Goal: Transaction & Acquisition: Purchase product/service

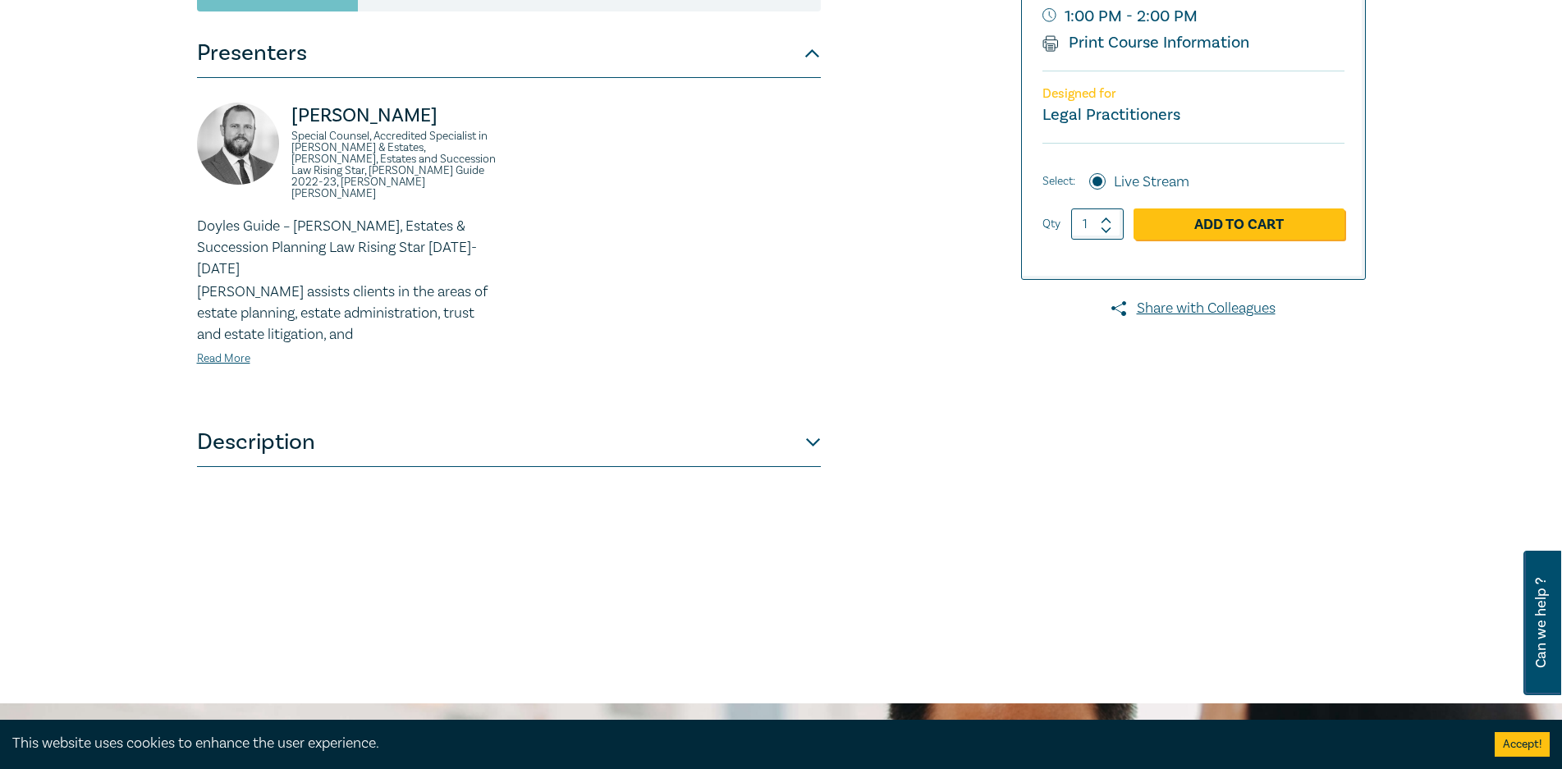
scroll to position [82, 0]
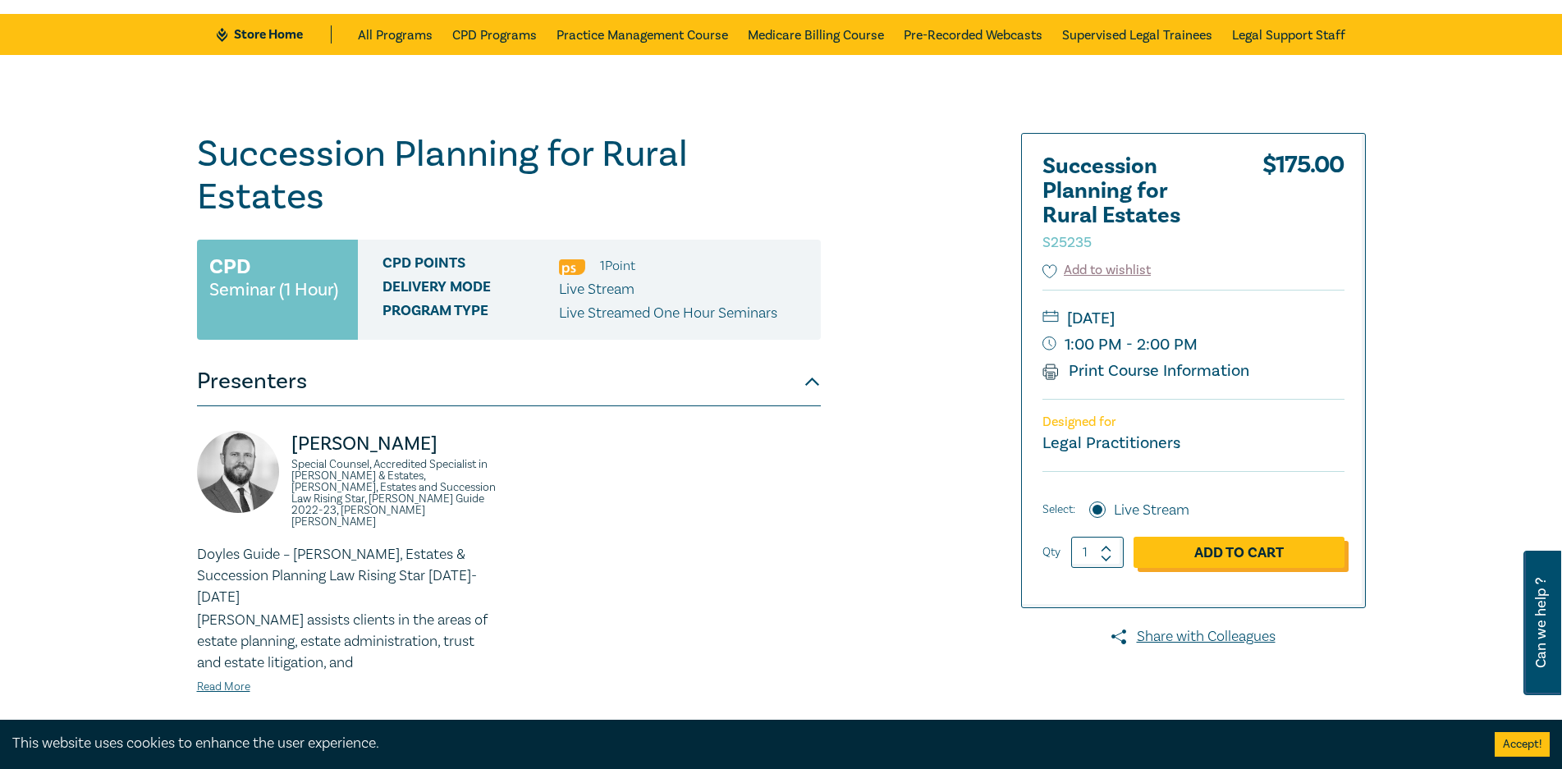
click at [1256, 545] on link "Add to Cart" at bounding box center [1238, 552] width 211 height 31
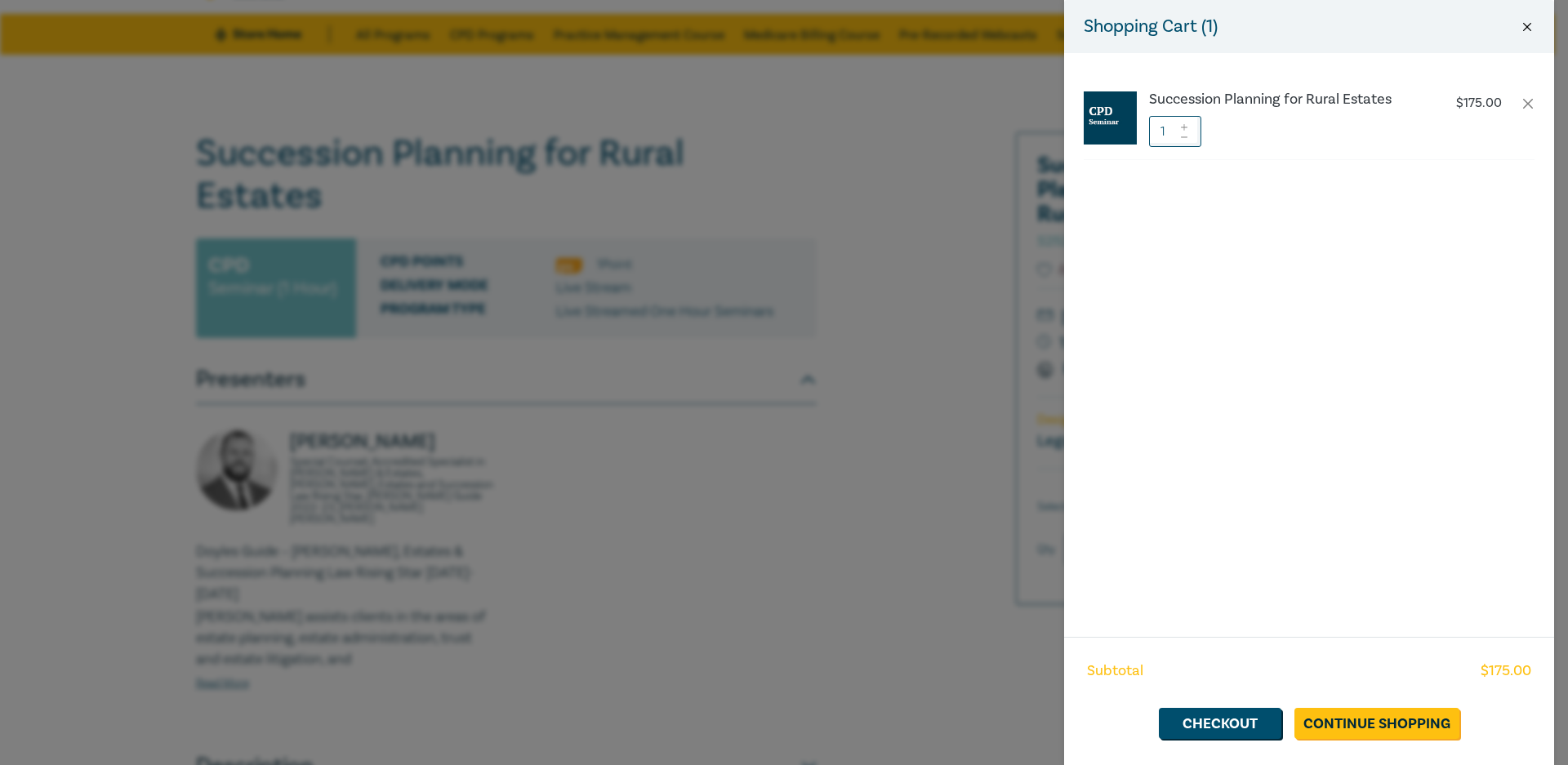
click at [1524, 28] on button "Close" at bounding box center [1526, 27] width 15 height 15
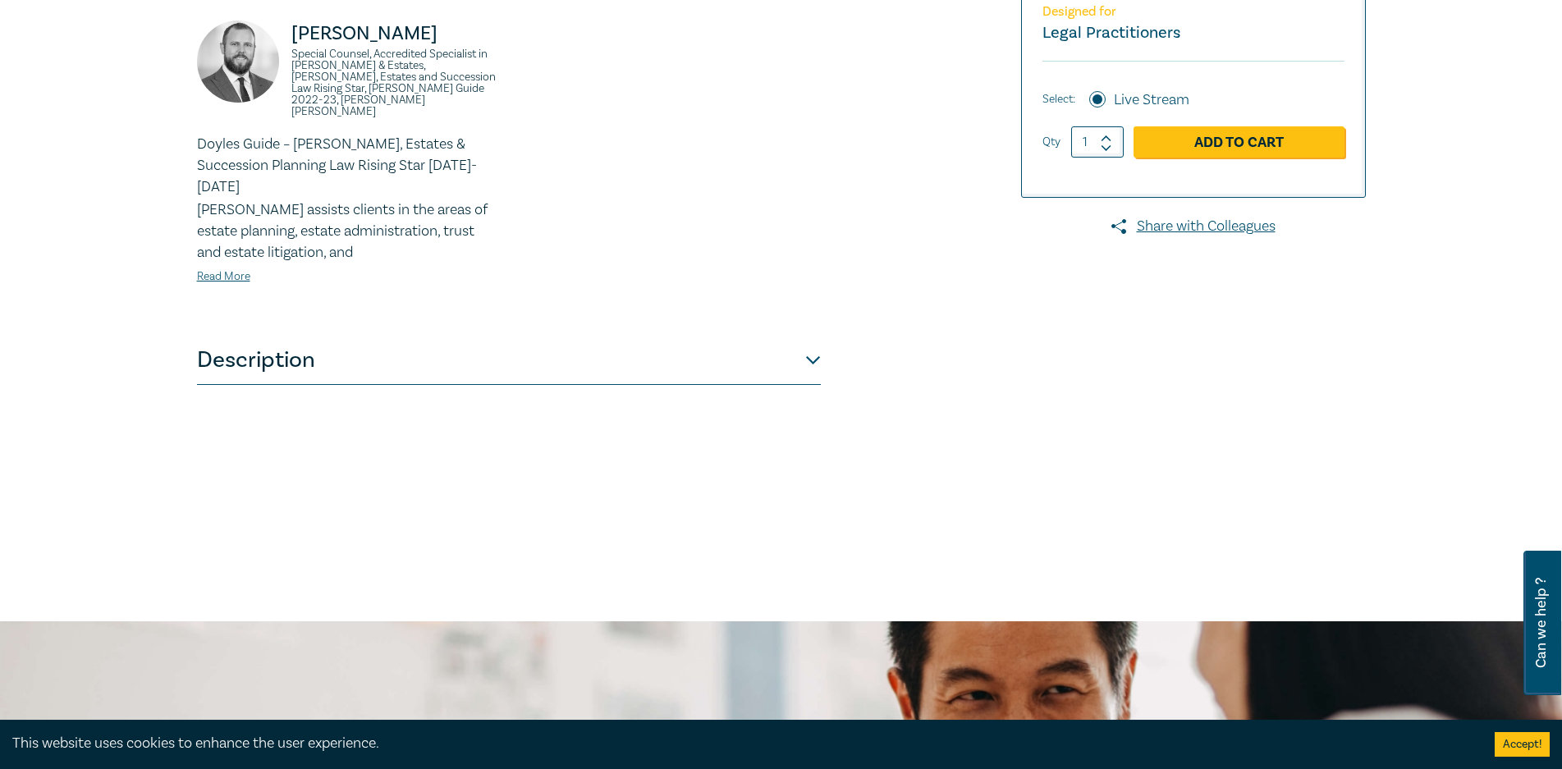
scroll to position [574, 0]
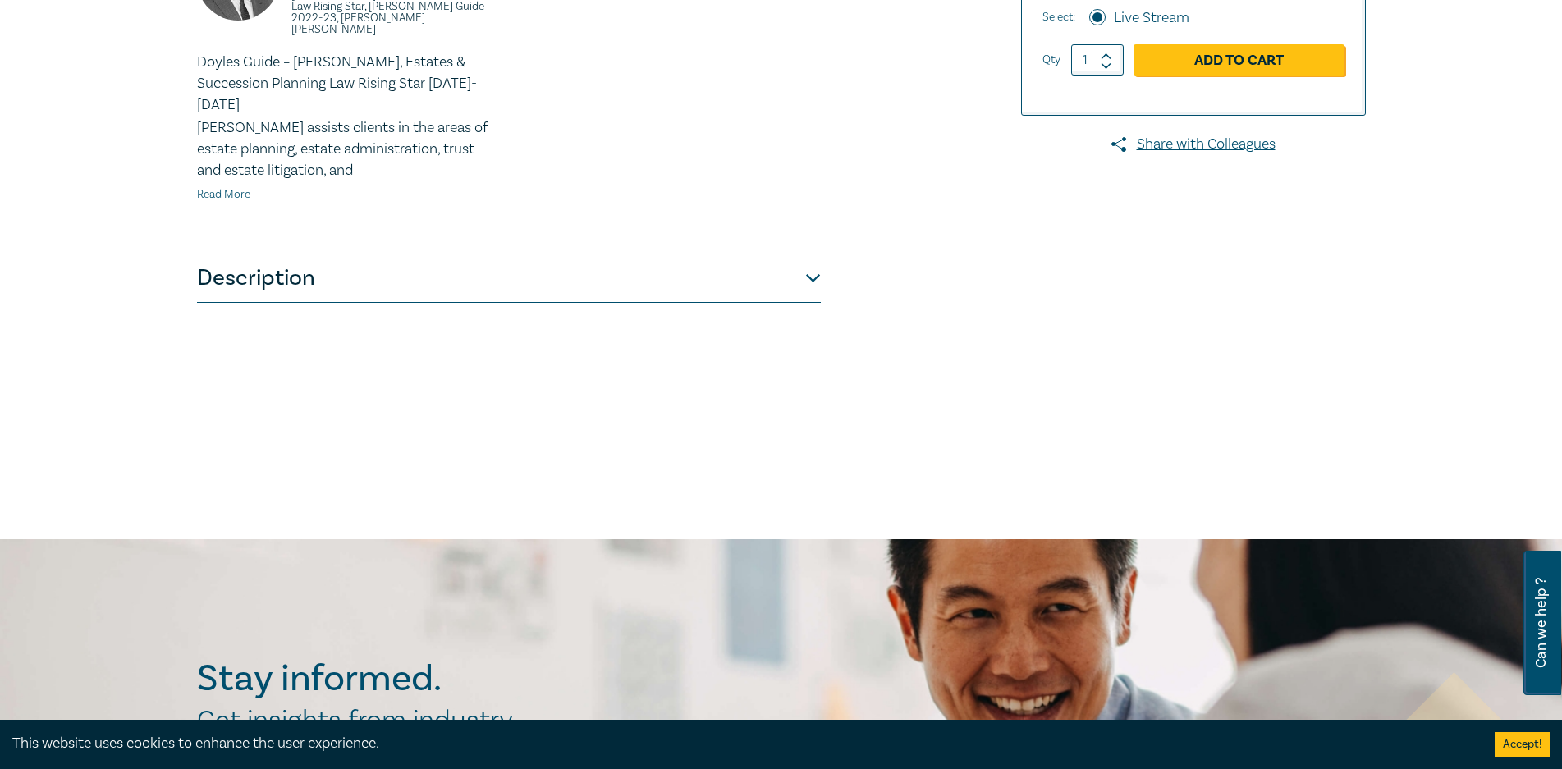
click at [816, 254] on button "Description" at bounding box center [509, 278] width 624 height 49
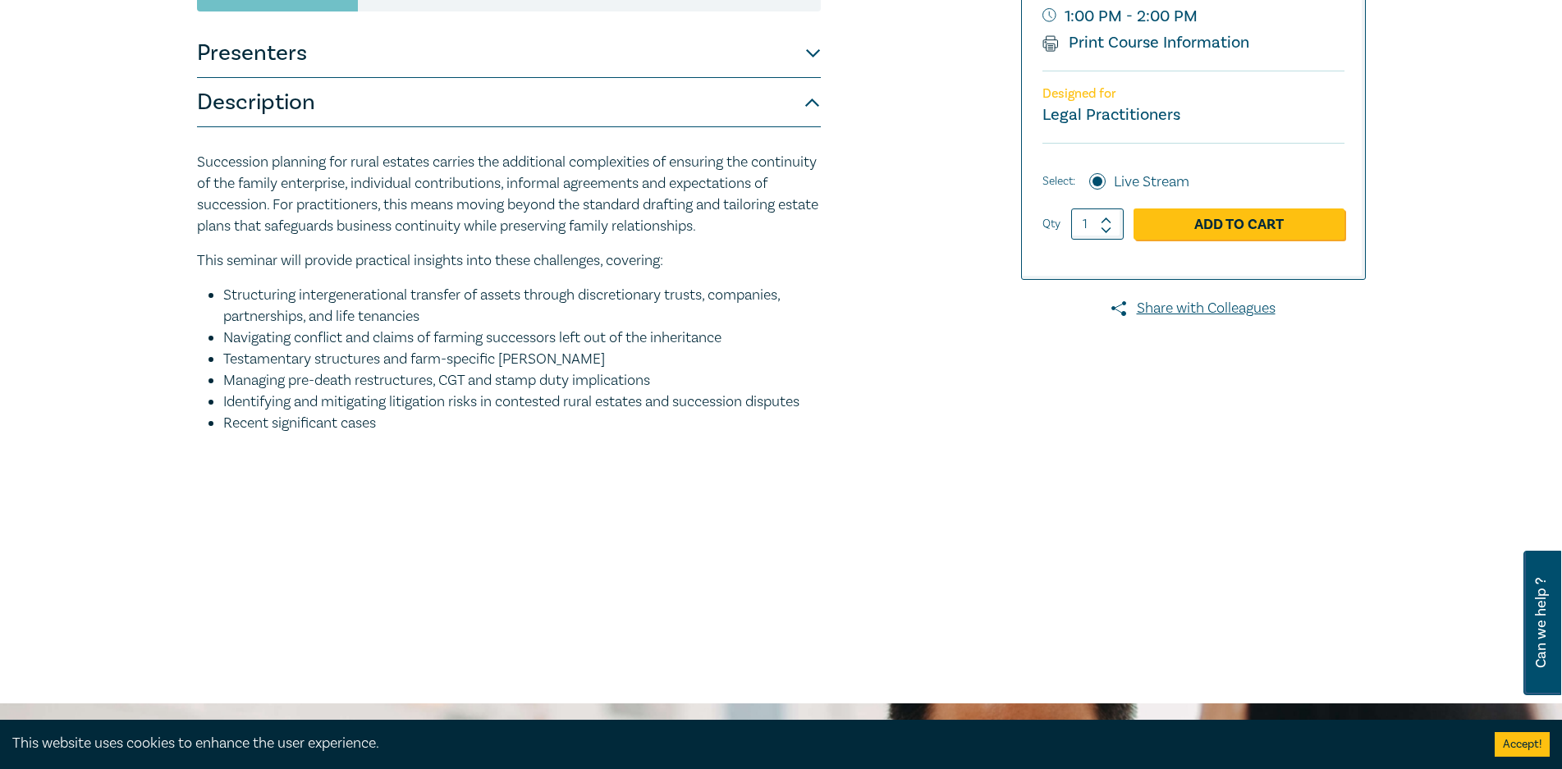
scroll to position [0, 0]
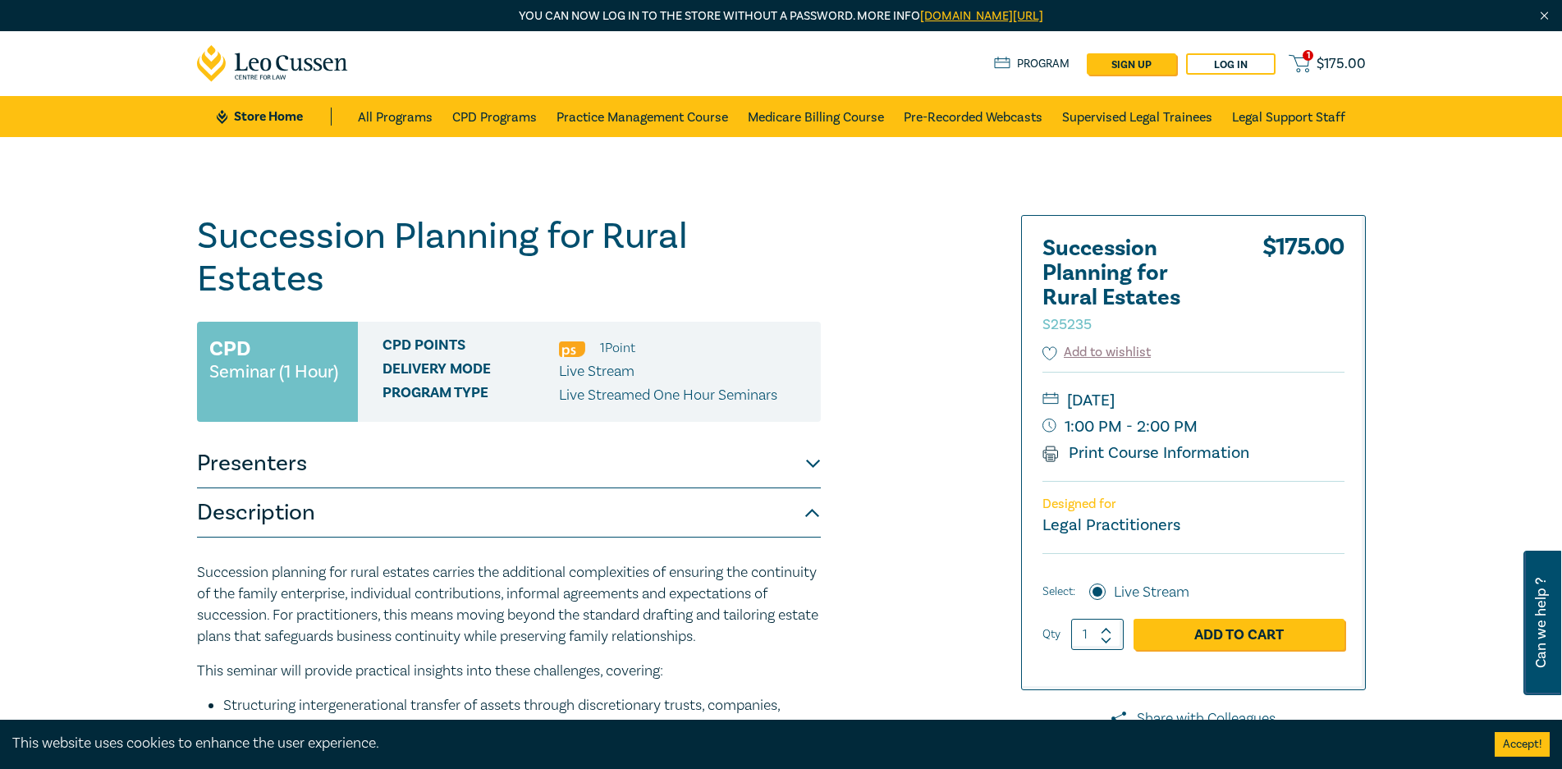
click at [1051, 451] on icon at bounding box center [1050, 455] width 15 height 8
click at [1307, 58] on span "1" at bounding box center [1307, 55] width 11 height 11
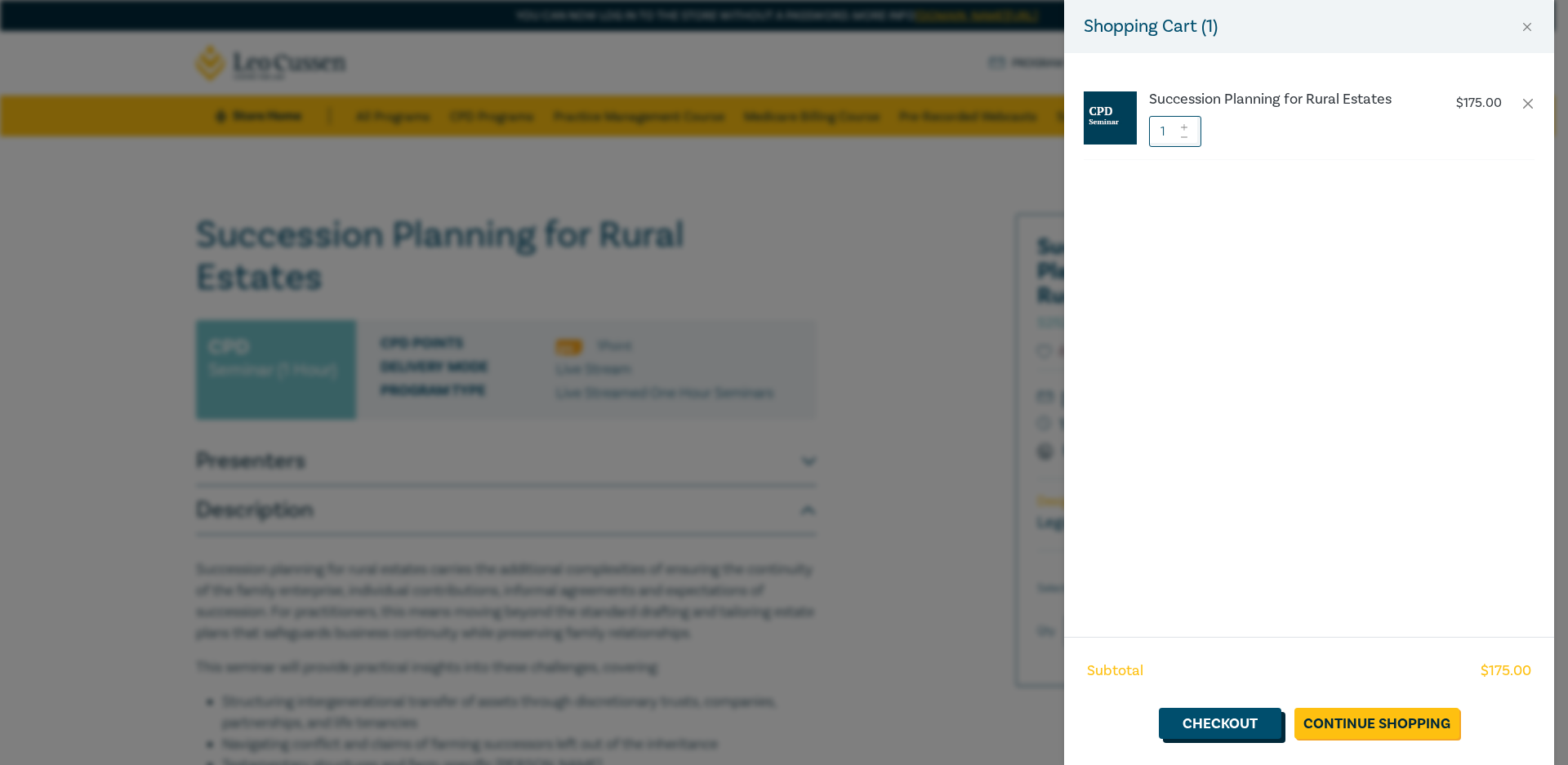
click at [1213, 716] on link "Checkout" at bounding box center [1219, 722] width 122 height 31
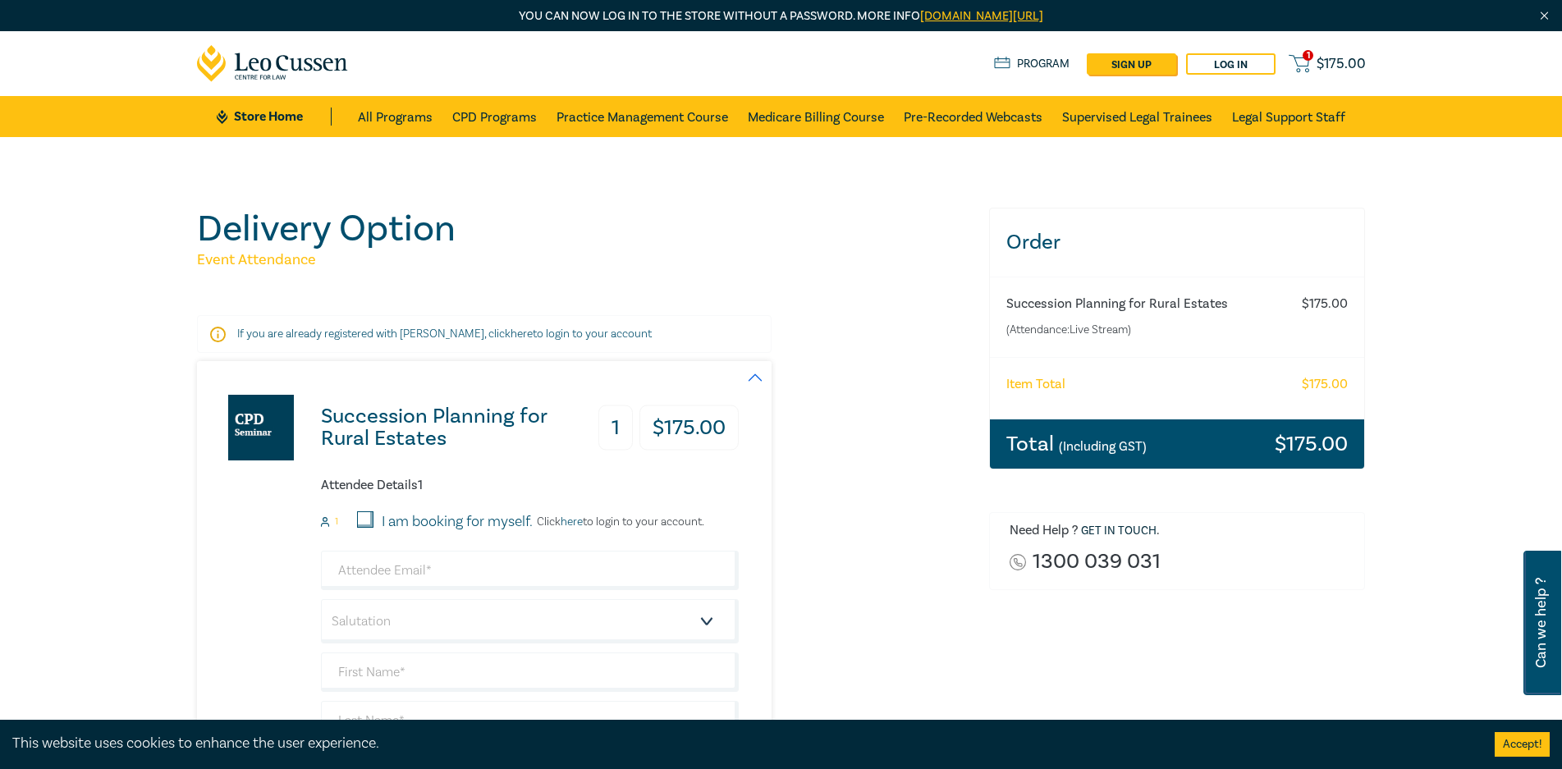
scroll to position [164, 0]
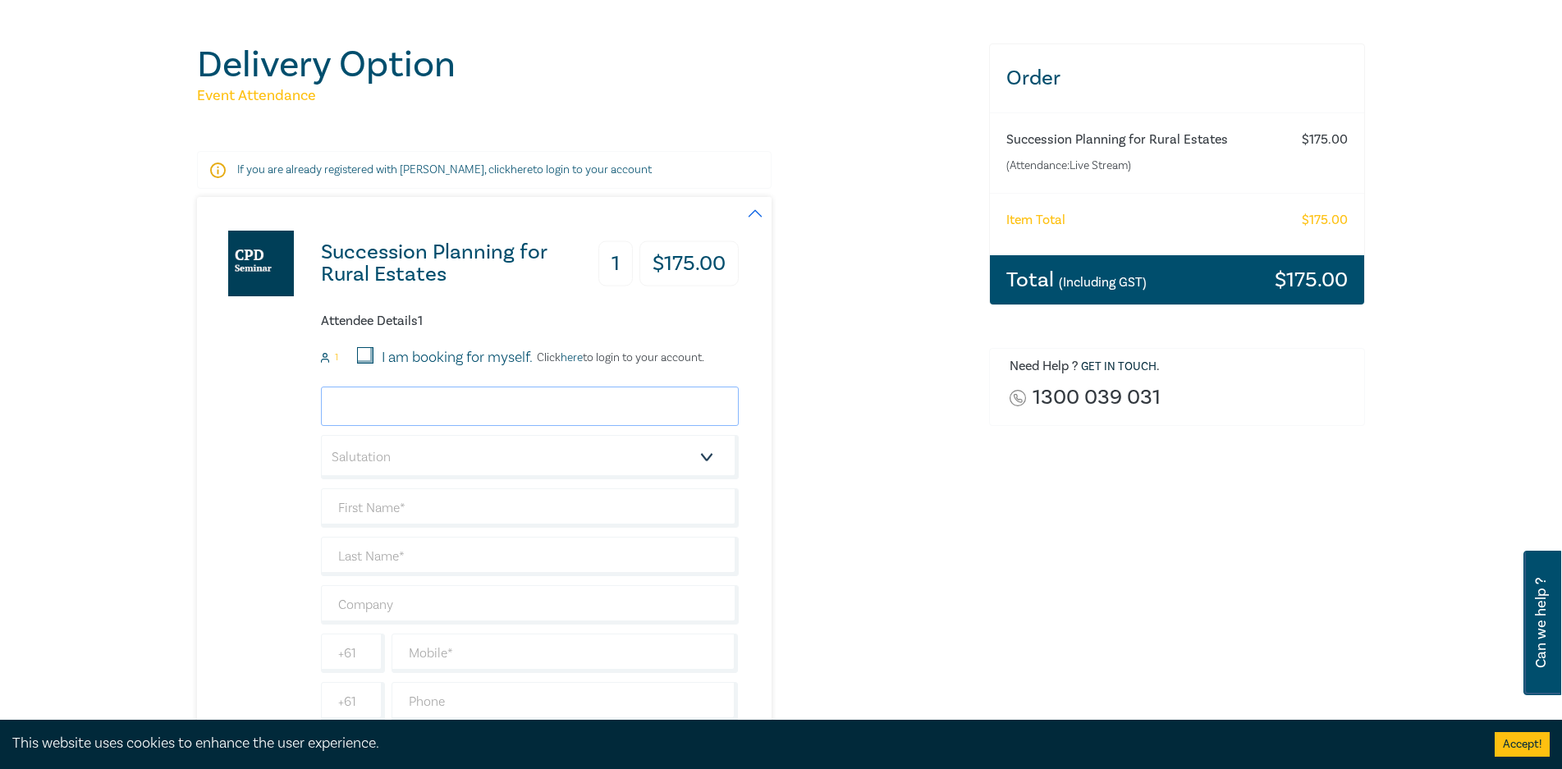
click at [473, 398] on input "email" at bounding box center [530, 405] width 418 height 39
click at [0, 434] on div "Delivery Option Event Attendance If you are already registered with [PERSON_NAM…" at bounding box center [781, 463] width 1562 height 981
click at [381, 409] on input "email" at bounding box center [530, 405] width 418 height 39
type input "[EMAIL_ADDRESS][DOMAIN_NAME]"
click at [435, 461] on select "Salutation Mr. Mrs. Ms. Miss Dr. Prof. Other" at bounding box center [530, 457] width 418 height 44
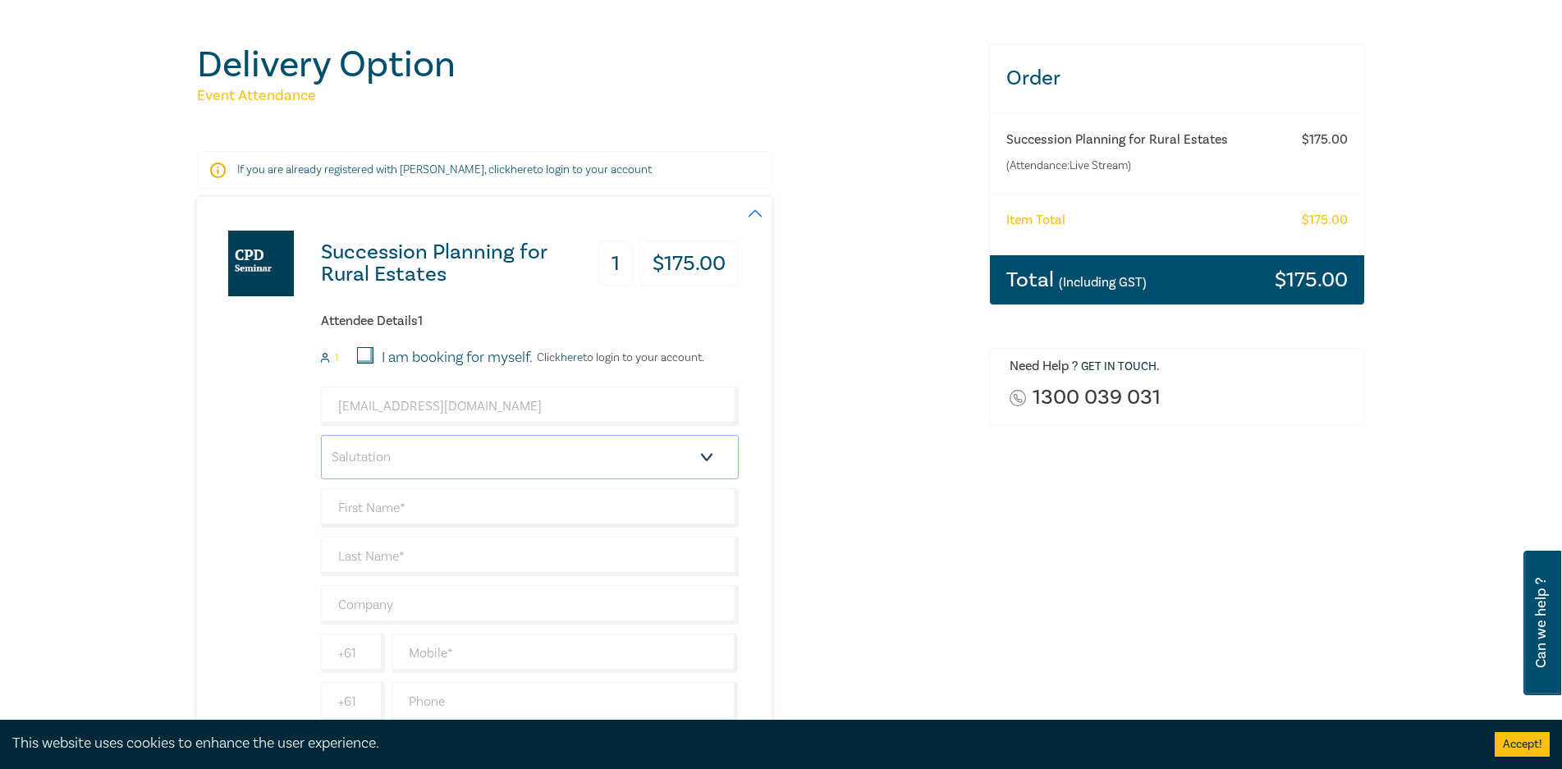
select select "Mrs."
click at [321, 435] on select "Salutation Mr. Mrs. Ms. Miss Dr. Prof. Other" at bounding box center [530, 457] width 418 height 44
click at [383, 515] on input "text" at bounding box center [530, 507] width 418 height 39
type input "[PERSON_NAME]"
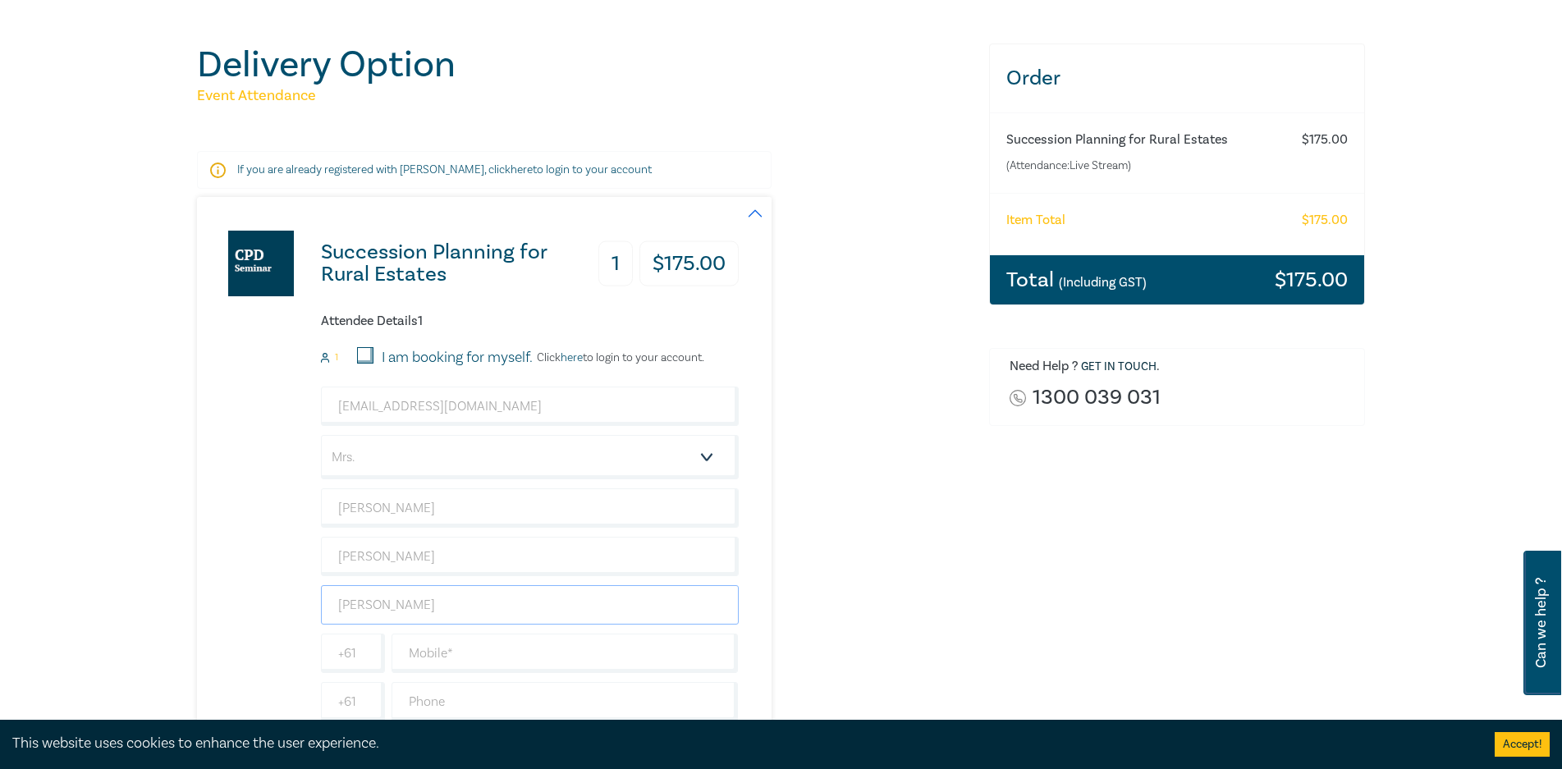
type input "[PERSON_NAME] [PERSON_NAME]"
type input "0357521255"
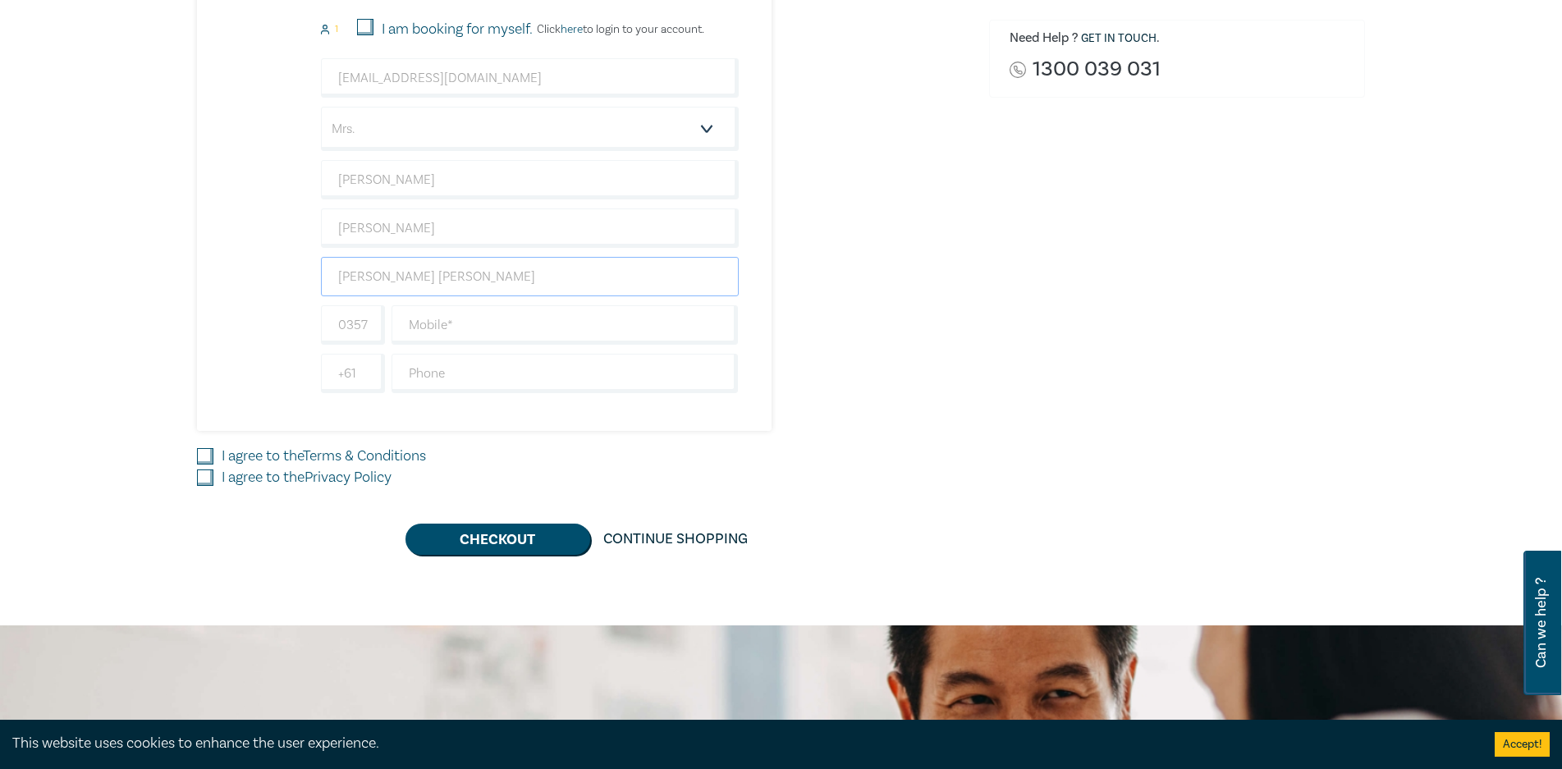
scroll to position [574, 0]
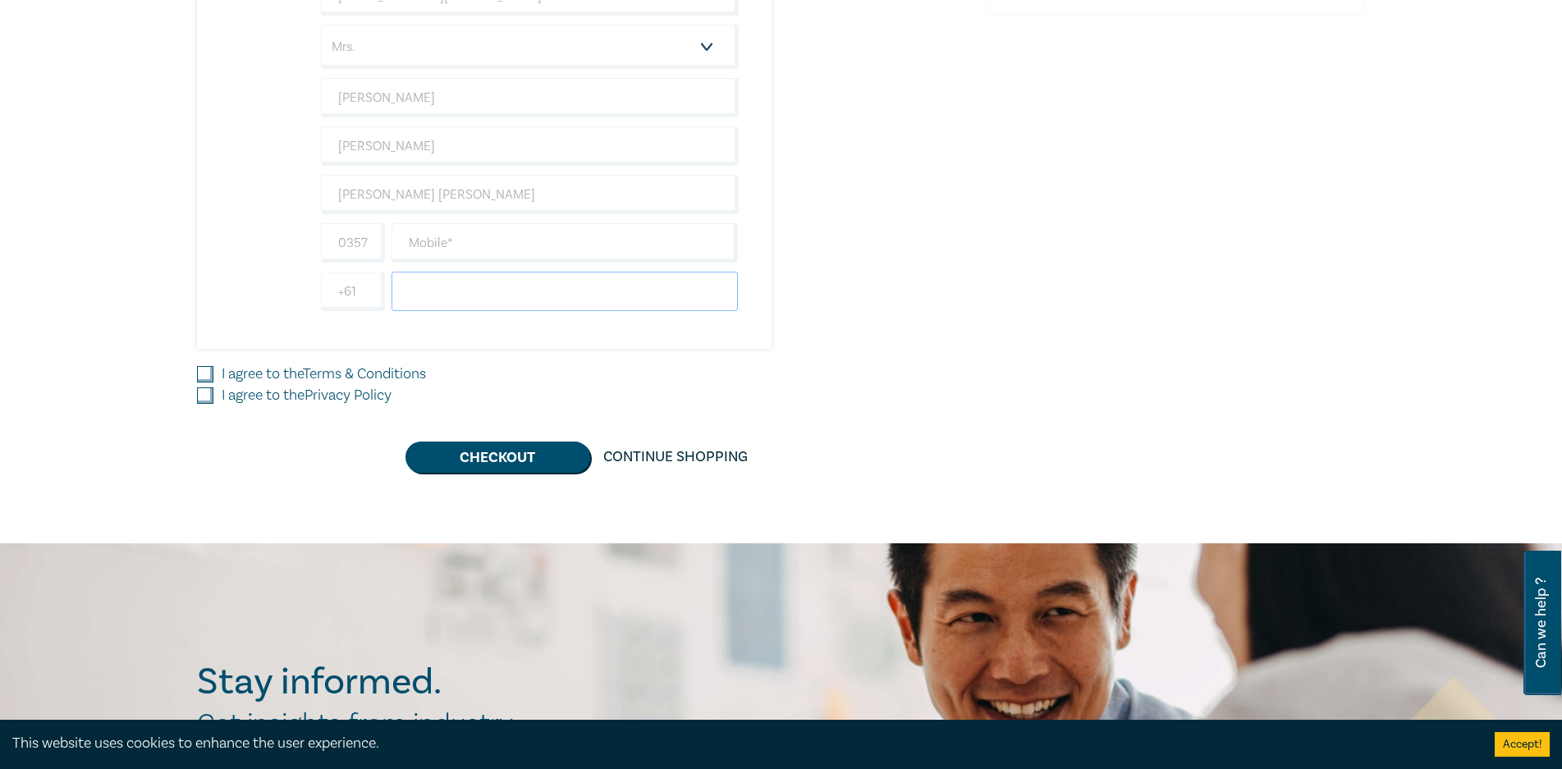
click at [507, 291] on input "text" at bounding box center [564, 291] width 347 height 39
type input "0357521255"
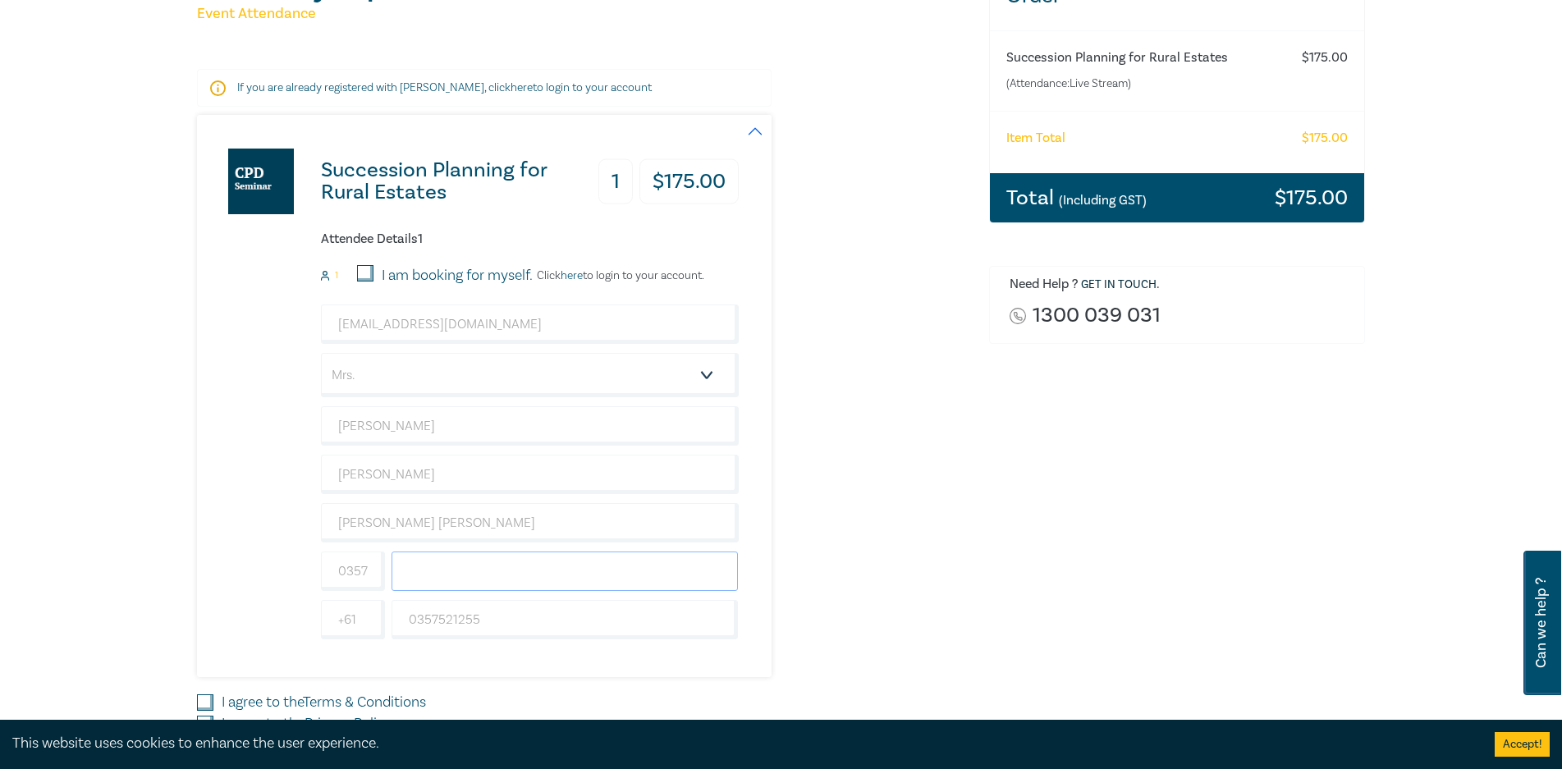
click at [464, 572] on input "text" at bounding box center [564, 570] width 347 height 39
paste input "0409 458 206"
type input "0409 458 206"
drag, startPoint x: 373, startPoint y: 569, endPoint x: 294, endPoint y: 571, distance: 79.6
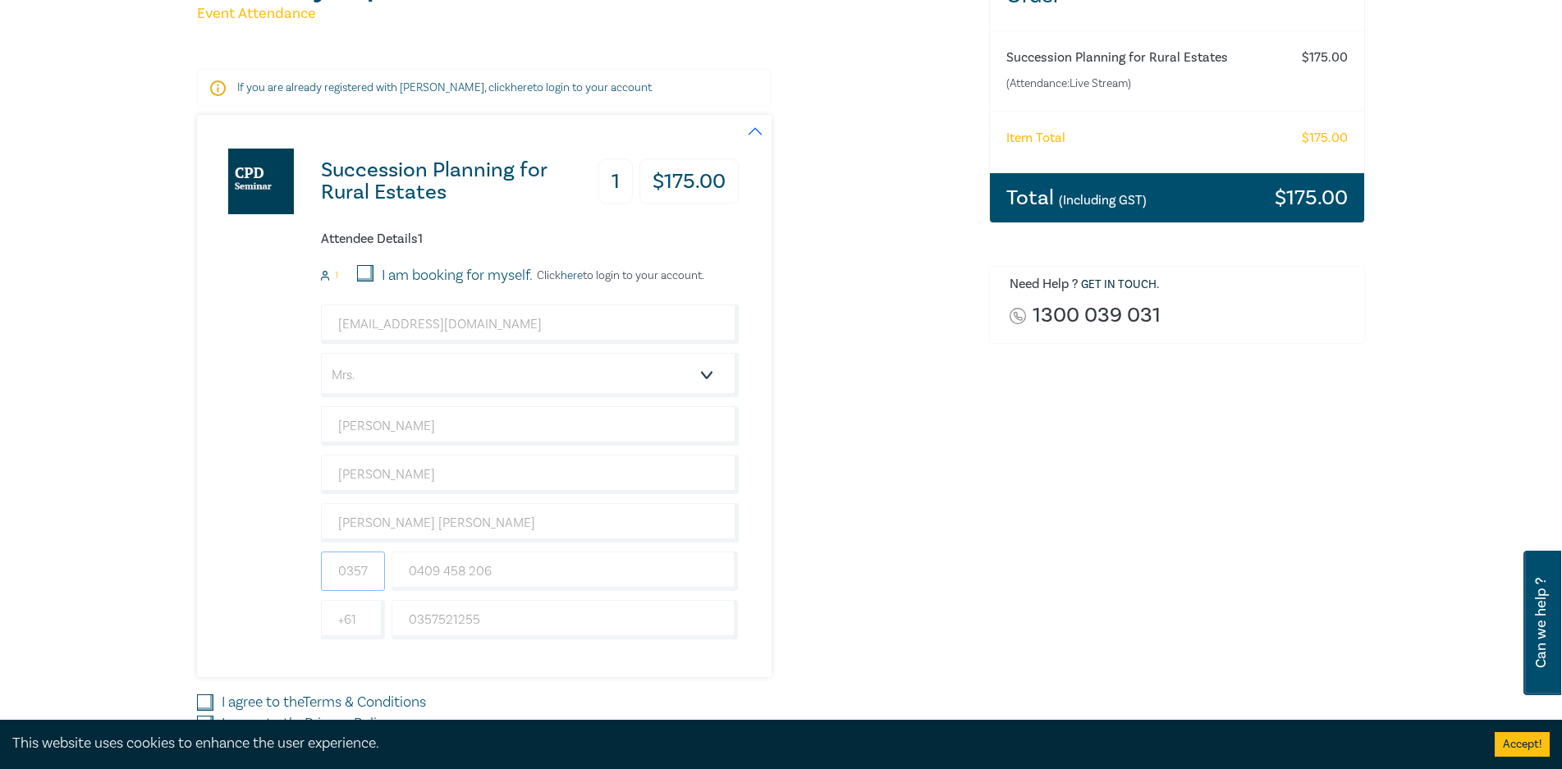
click at [294, 571] on div "Succession Planning for Rural Estates 1 $ 175.00 Attendee Details 1 1 I am book…" at bounding box center [468, 396] width 542 height 562
type input "21255"
click at [532, 573] on input "0409 458 206" at bounding box center [564, 570] width 347 height 39
drag, startPoint x: 334, startPoint y: 571, endPoint x: 391, endPoint y: 574, distance: 57.5
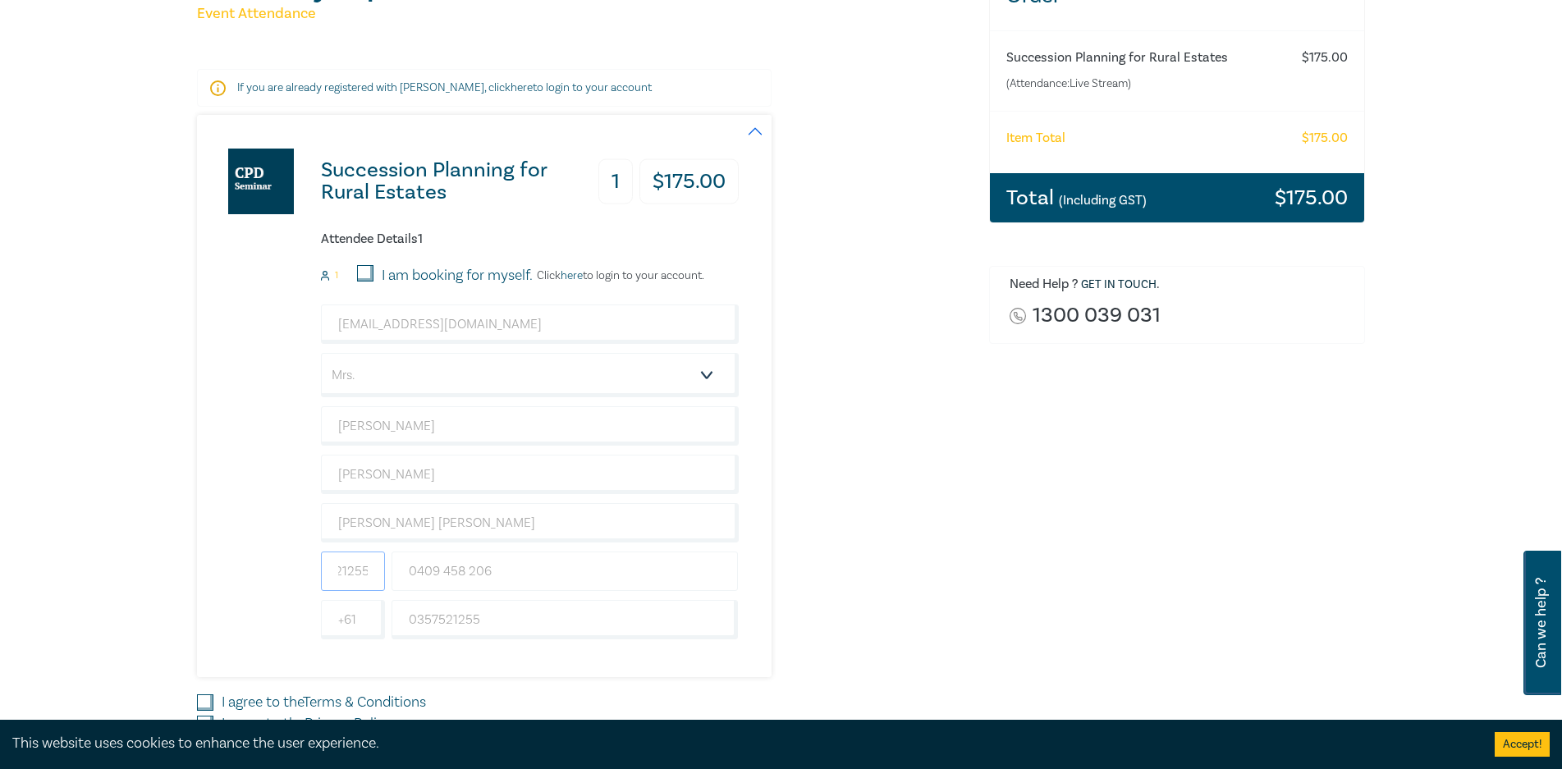
click at [391, 574] on div "21255 0409 458 206" at bounding box center [530, 570] width 424 height 39
click at [546, 633] on input "0357521255" at bounding box center [564, 619] width 347 height 39
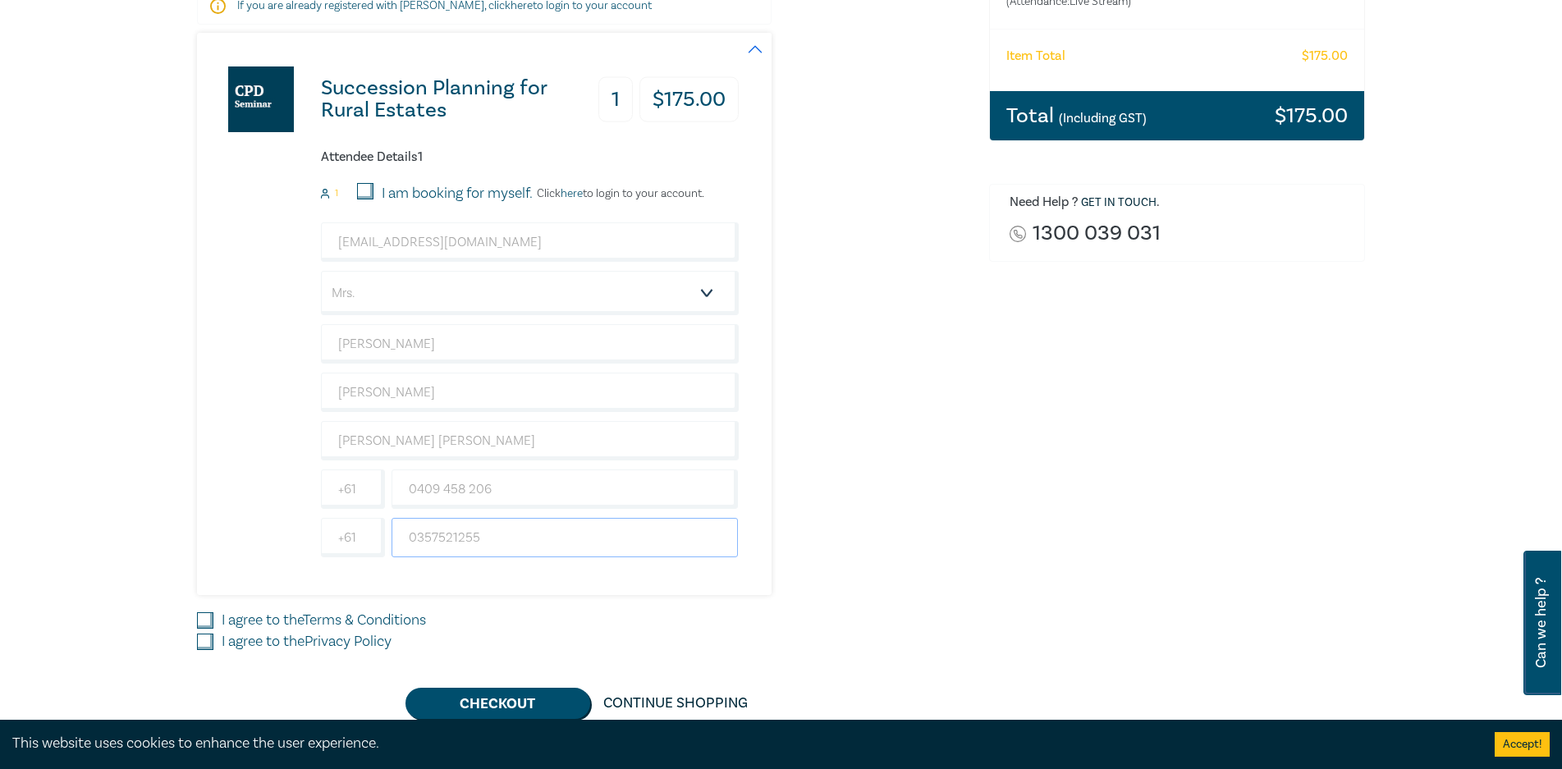
scroll to position [410, 0]
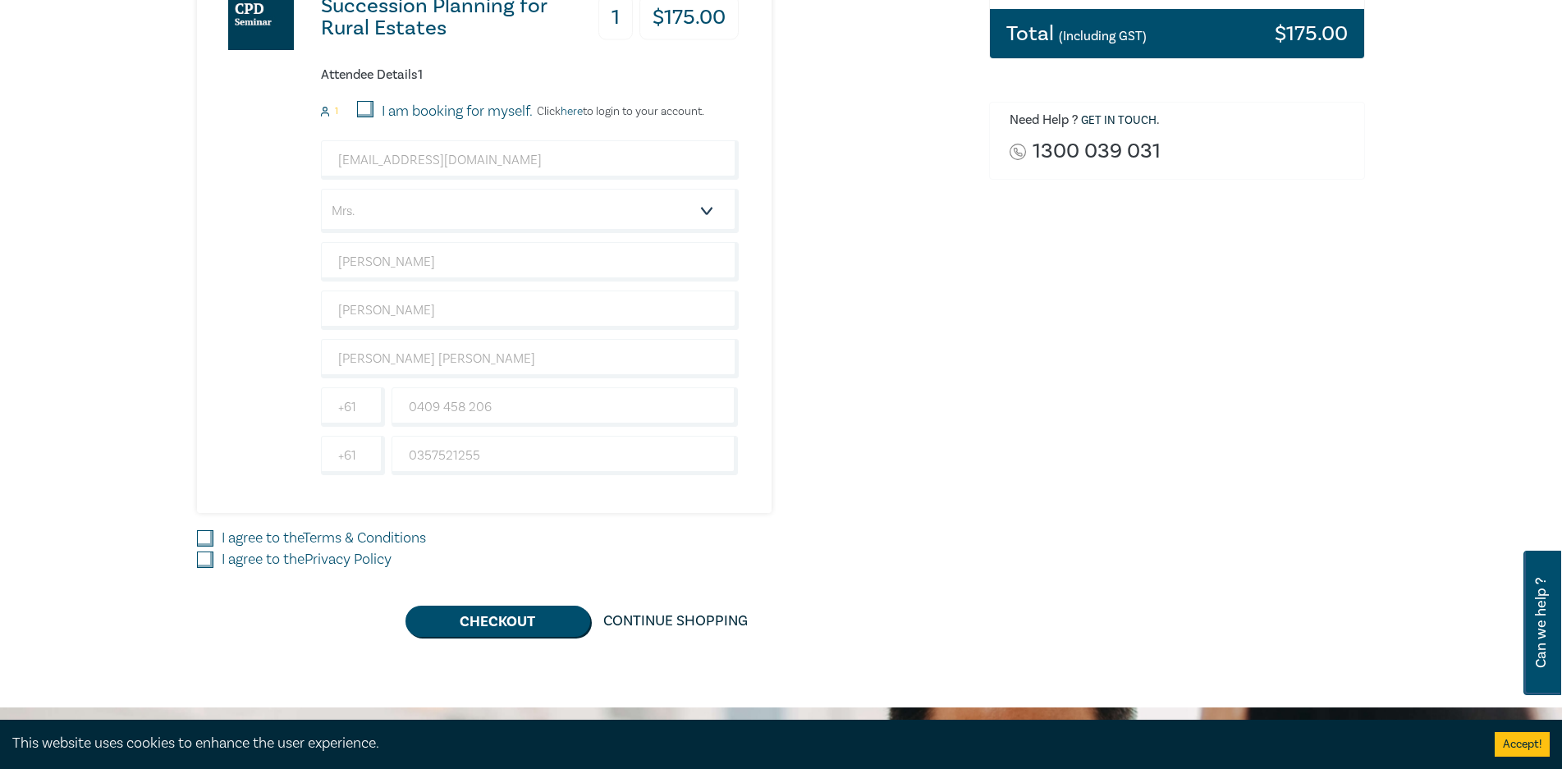
click at [971, 615] on div "Delivery Option Event Attendance If you are already registered with [PERSON_NAM…" at bounding box center [583, 216] width 792 height 839
click at [207, 538] on input "I agree to the Terms & Conditions" at bounding box center [205, 538] width 16 height 16
checkbox input "true"
click at [204, 556] on input "I agree to the Privacy Policy" at bounding box center [205, 559] width 16 height 16
checkbox input "true"
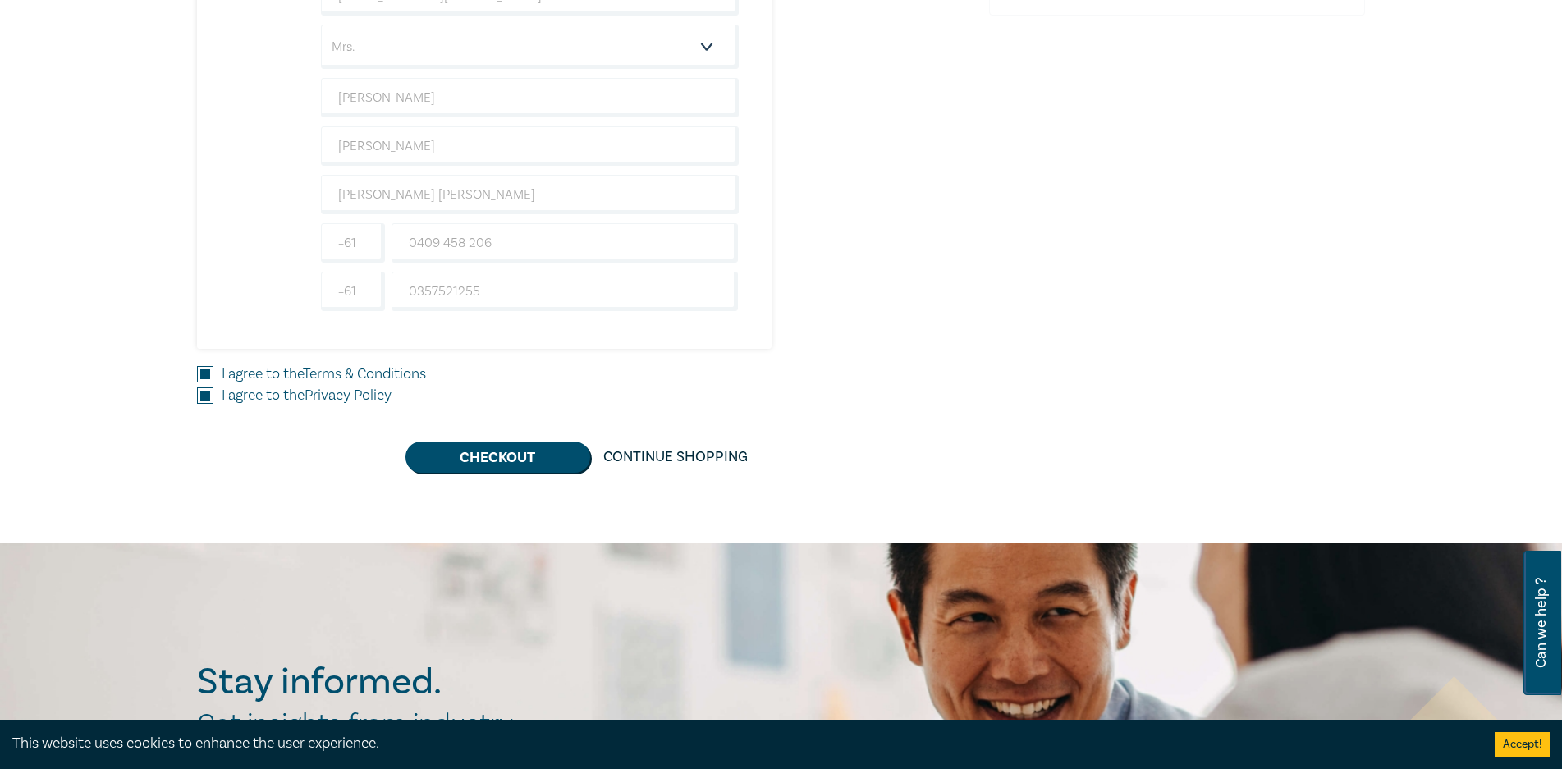
scroll to position [656, 0]
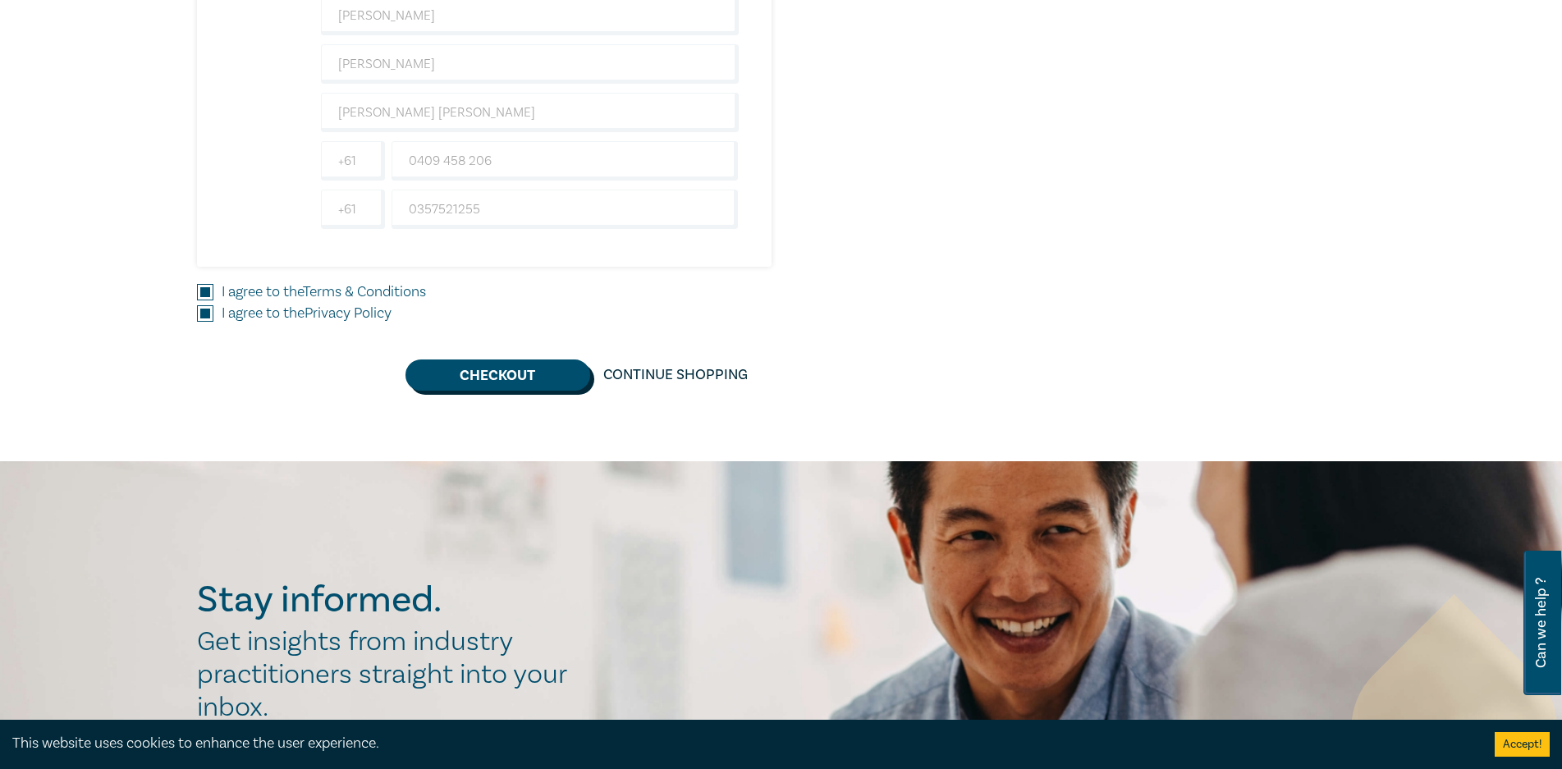
click at [481, 382] on button "Checkout" at bounding box center [497, 374] width 185 height 31
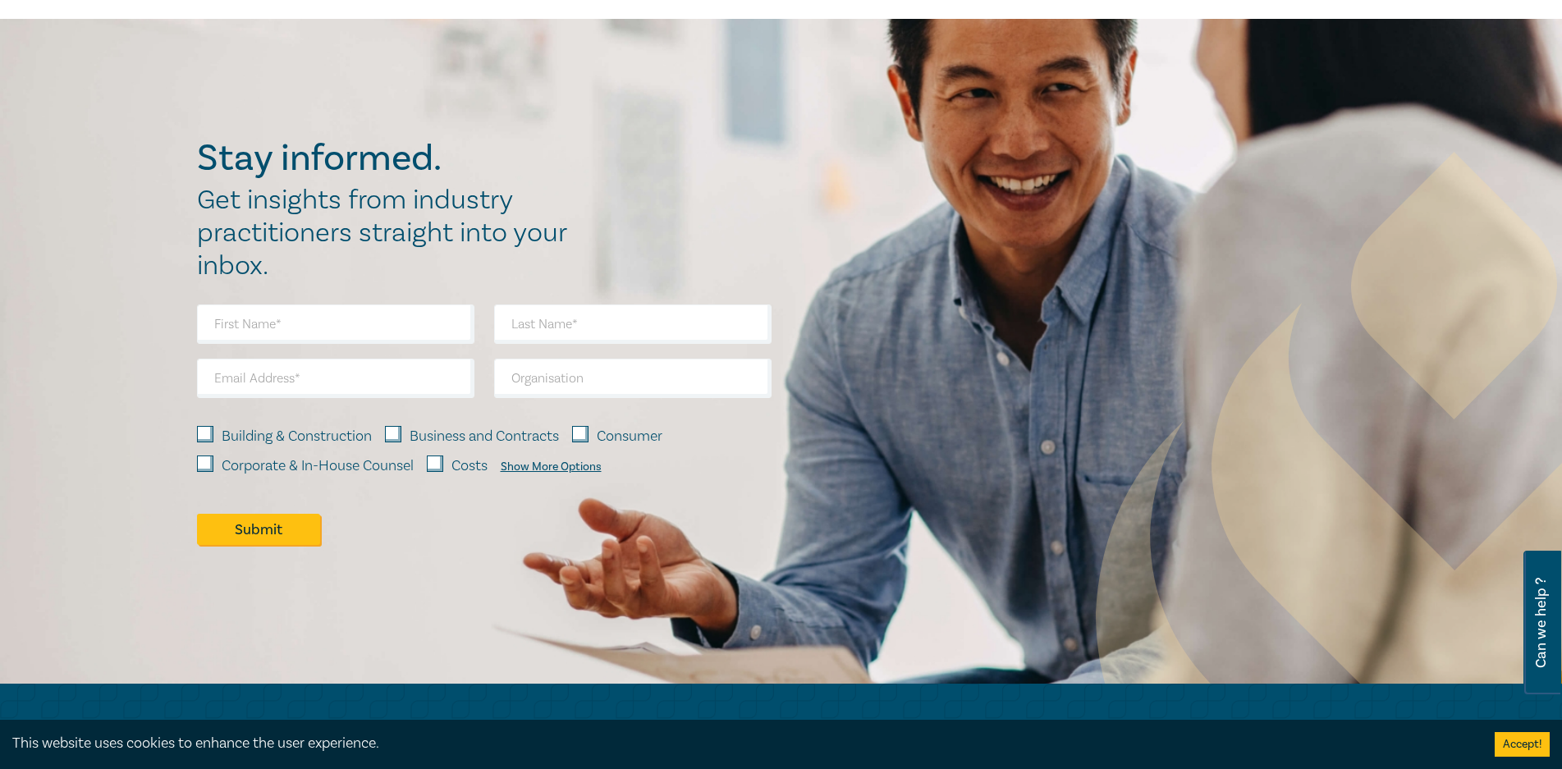
scroll to position [0, 0]
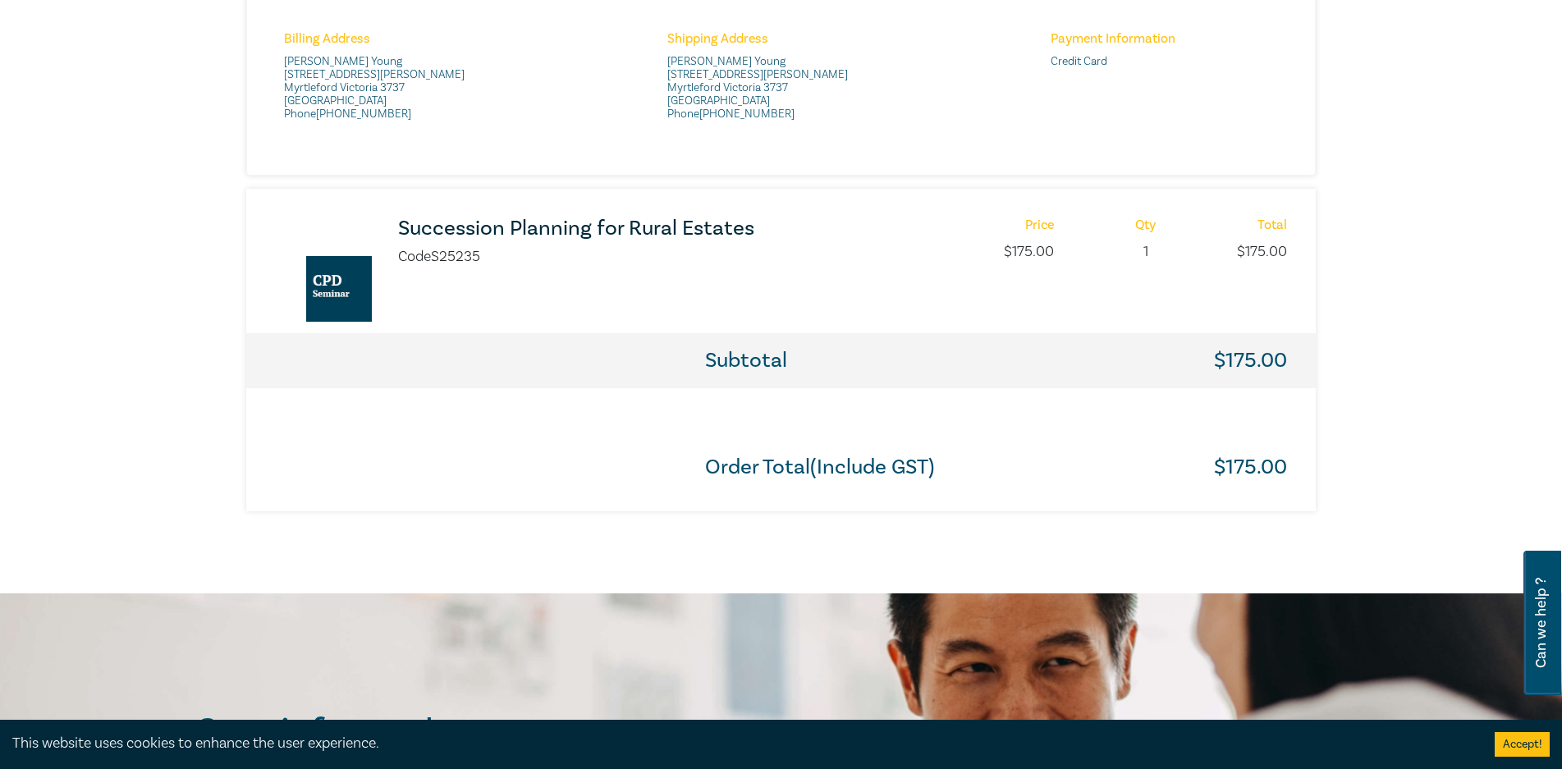
scroll to position [164, 0]
